Goal: Task Accomplishment & Management: Complete application form

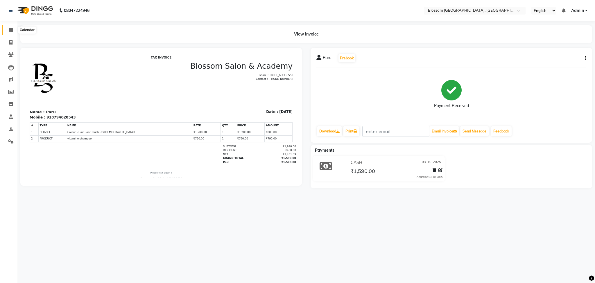
click at [10, 31] on icon at bounding box center [11, 30] width 4 height 4
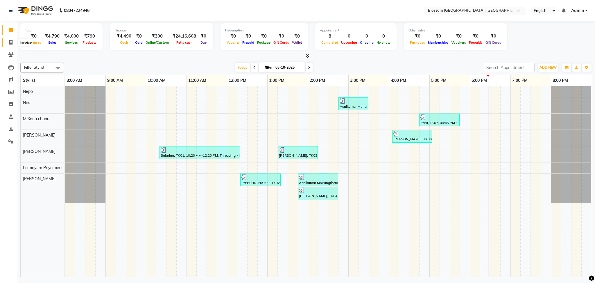
click at [7, 44] on span at bounding box center [11, 42] width 10 height 7
select select "service"
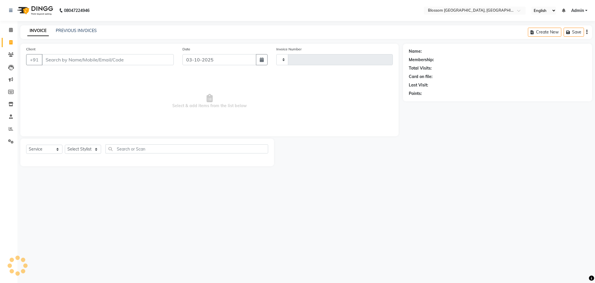
type input "1352"
select select "7465"
click at [63, 58] on input "Client" at bounding box center [108, 59] width 132 height 11
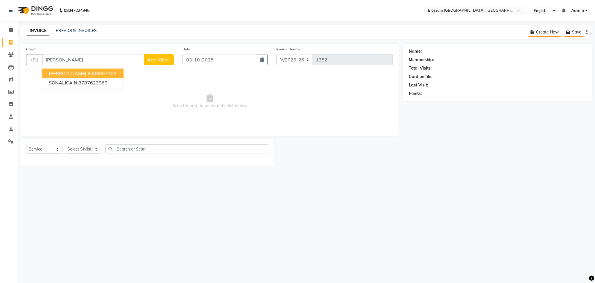
click at [61, 75] on button "[PERSON_NAME] 6003907303" at bounding box center [83, 73] width 82 height 9
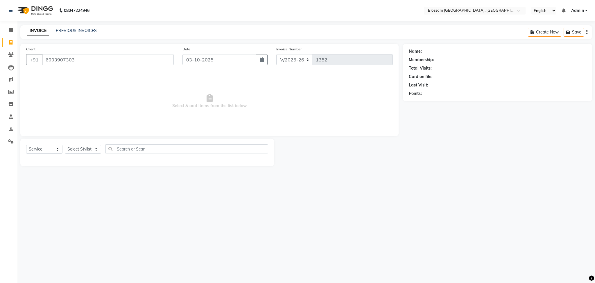
type input "6003907303"
click at [91, 147] on select "Select Stylist Laimayum Priyaluxmi [PERSON_NAME]Sana chanu [PERSON_NAME] [PERSO…" at bounding box center [83, 148] width 36 height 9
select select "66272"
click at [65, 145] on select "Select Stylist Laimayum Priyaluxmi [PERSON_NAME]Sana chanu [PERSON_NAME] [PERSO…" at bounding box center [83, 148] width 36 height 9
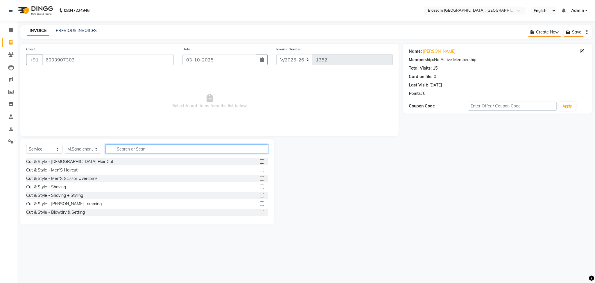
click at [124, 150] on input "text" at bounding box center [187, 148] width 163 height 9
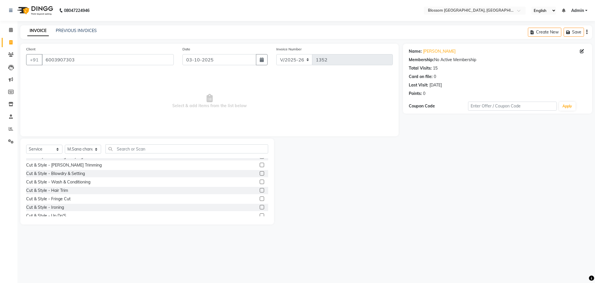
click at [260, 172] on label at bounding box center [262, 173] width 4 height 4
click at [260, 172] on input "checkbox" at bounding box center [262, 174] width 4 height 4
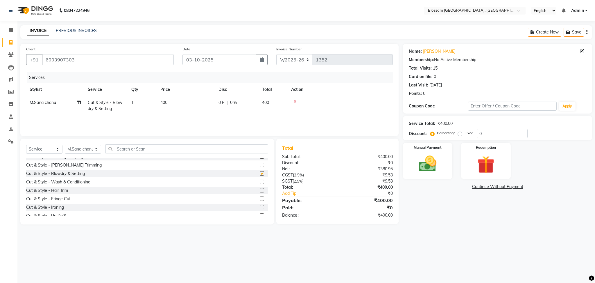
checkbox input "false"
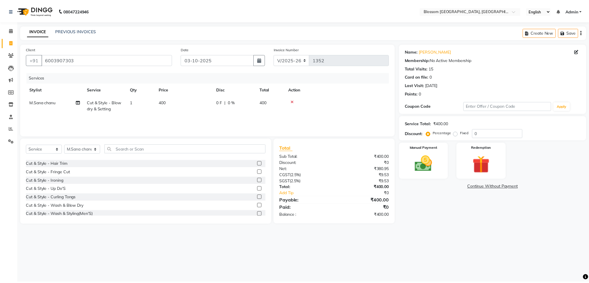
scroll to position [0, 0]
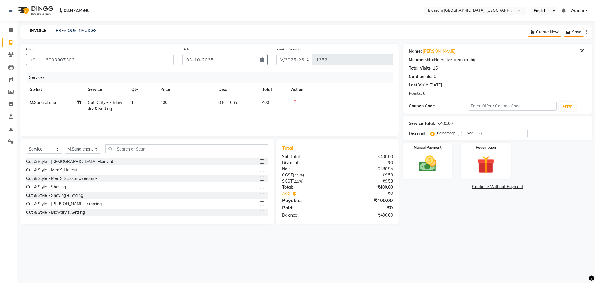
click at [163, 103] on span "400" at bounding box center [163, 102] width 7 height 5
select select "66272"
click at [194, 102] on input "400" at bounding box center [213, 103] width 51 height 9
type input "500"
click at [297, 118] on div "Services Stylist Service Qty Price Disc Total Action Laimayum Priyaluxmi [PERSO…" at bounding box center [209, 101] width 367 height 58
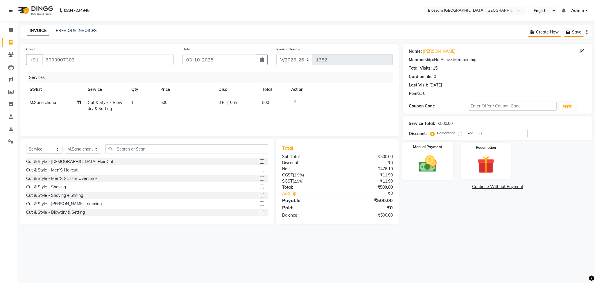
click at [433, 163] on img at bounding box center [428, 163] width 30 height 21
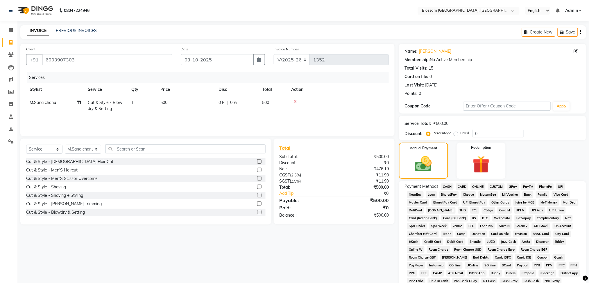
click at [511, 185] on span "GPay" at bounding box center [513, 186] width 12 height 7
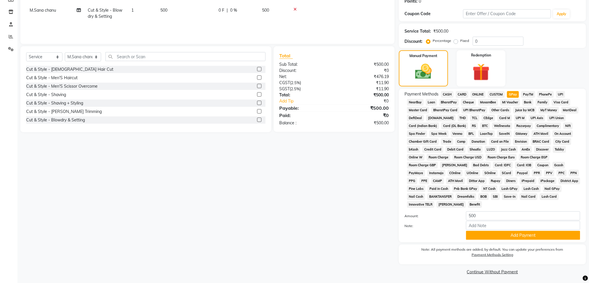
scroll to position [94, 0]
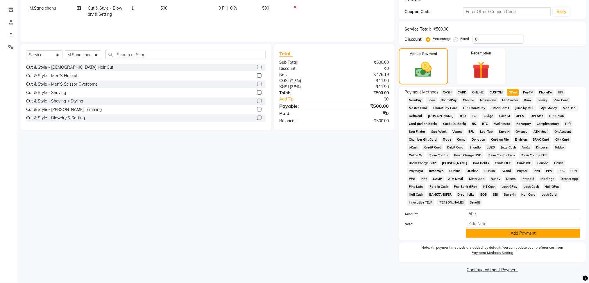
click at [518, 235] on button "Add Payment" at bounding box center [523, 232] width 114 height 9
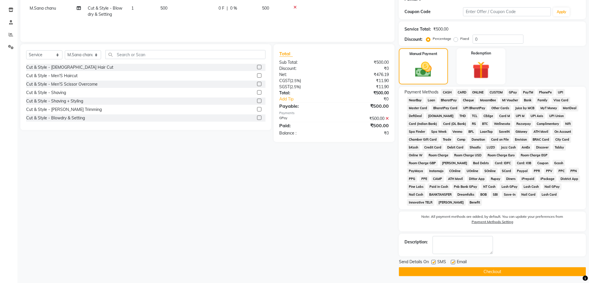
click at [518, 270] on button "Checkout" at bounding box center [492, 271] width 187 height 9
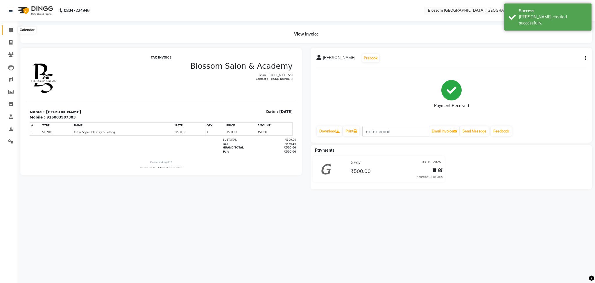
click at [10, 31] on icon at bounding box center [11, 30] width 4 height 4
